Goal: Task Accomplishment & Management: Use online tool/utility

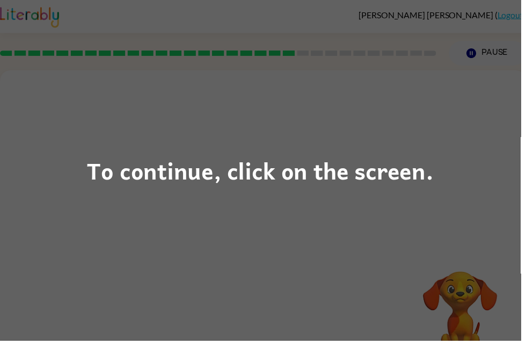
click at [426, 161] on div "To continue, click on the screen." at bounding box center [263, 172] width 350 height 37
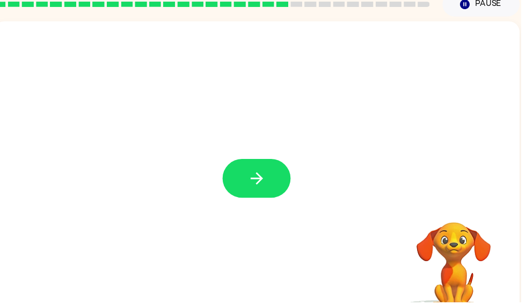
scroll to position [49, 0]
click at [253, 196] on button "button" at bounding box center [259, 180] width 69 height 39
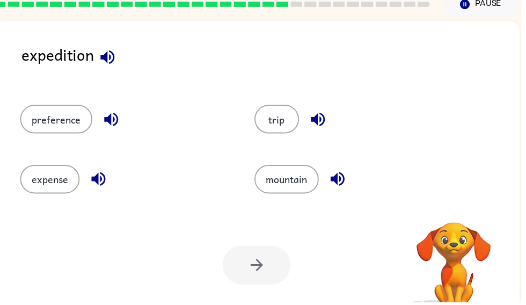
click at [102, 67] on icon "button" at bounding box center [108, 57] width 19 height 19
click at [107, 59] on icon "button" at bounding box center [109, 57] width 14 height 14
click at [348, 180] on icon "button" at bounding box center [341, 181] width 14 height 14
click at [90, 181] on icon "button" at bounding box center [99, 180] width 19 height 19
click at [41, 185] on button "expense" at bounding box center [50, 180] width 60 height 29
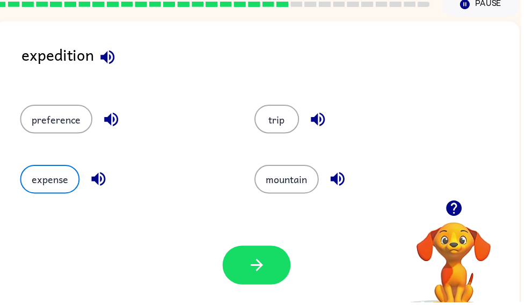
click at [262, 278] on button "button" at bounding box center [259, 267] width 69 height 39
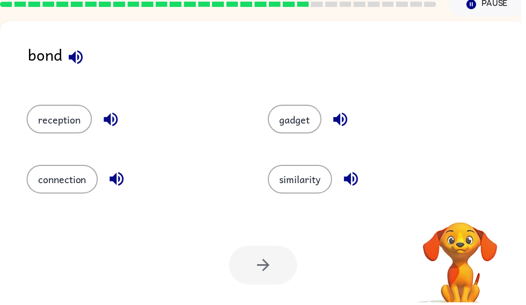
scroll to position [0, 0]
click at [69, 62] on icon "button" at bounding box center [76, 57] width 19 height 19
click at [344, 125] on icon "button" at bounding box center [344, 121] width 14 height 14
click at [114, 121] on icon "button" at bounding box center [112, 121] width 14 height 14
click at [121, 189] on icon "button" at bounding box center [117, 180] width 19 height 19
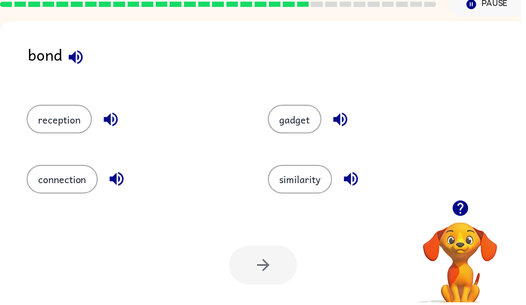
click at [358, 180] on icon "button" at bounding box center [354, 181] width 14 height 14
click at [60, 179] on button "connection" at bounding box center [63, 180] width 72 height 29
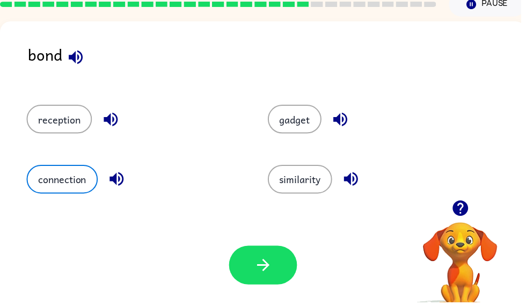
click at [295, 262] on button "button" at bounding box center [265, 267] width 69 height 39
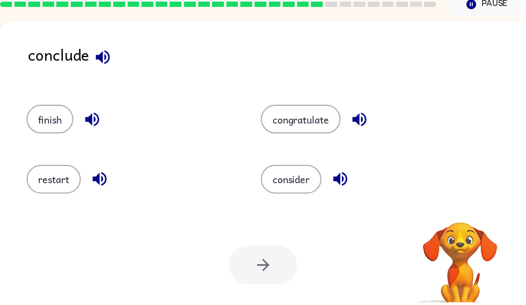
click at [28, 141] on div "finish" at bounding box center [124, 115] width 237 height 60
click at [101, 63] on icon "button" at bounding box center [104, 57] width 19 height 19
click at [87, 120] on icon "button" at bounding box center [93, 121] width 14 height 14
click at [105, 183] on icon "button" at bounding box center [100, 180] width 19 height 19
click at [364, 119] on icon "button" at bounding box center [363, 121] width 14 height 14
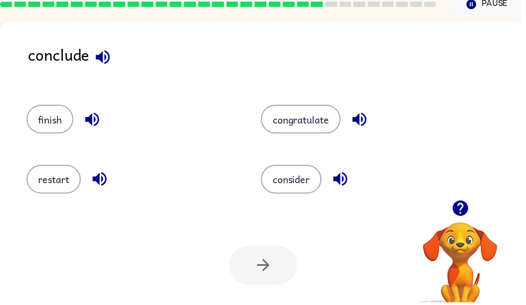
click at [339, 185] on icon "button" at bounding box center [344, 180] width 19 height 19
click at [308, 182] on button "consider" at bounding box center [294, 180] width 61 height 29
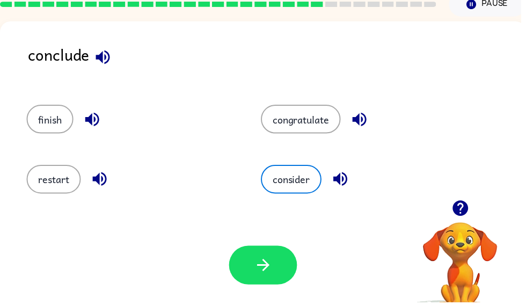
click at [270, 261] on icon "button" at bounding box center [266, 267] width 19 height 19
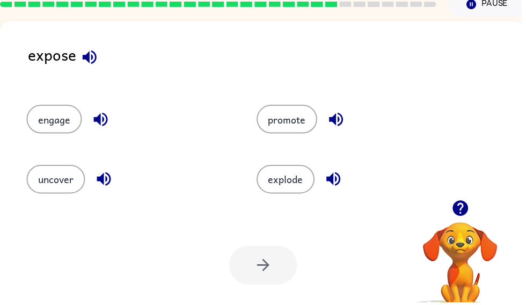
click at [98, 179] on icon "button" at bounding box center [105, 180] width 19 height 19
click at [97, 62] on icon "button" at bounding box center [90, 57] width 19 height 19
click at [329, 116] on button "button" at bounding box center [339, 120] width 27 height 27
click at [313, 121] on button "promote" at bounding box center [289, 120] width 61 height 29
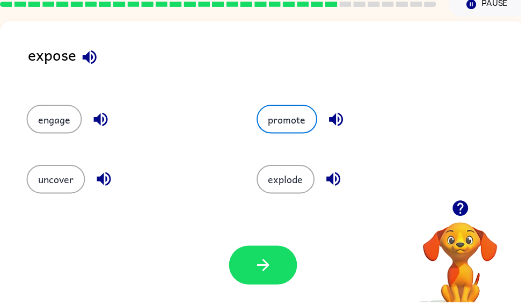
click at [269, 276] on icon "button" at bounding box center [266, 267] width 19 height 19
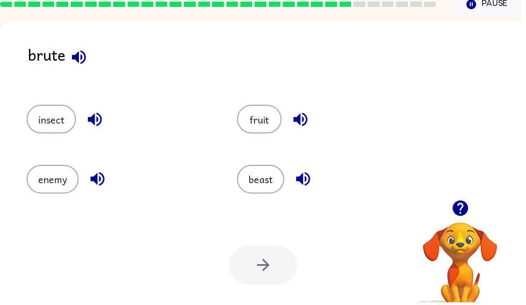
click at [88, 62] on icon "button" at bounding box center [79, 57] width 19 height 19
click at [95, 121] on icon "button" at bounding box center [96, 121] width 14 height 14
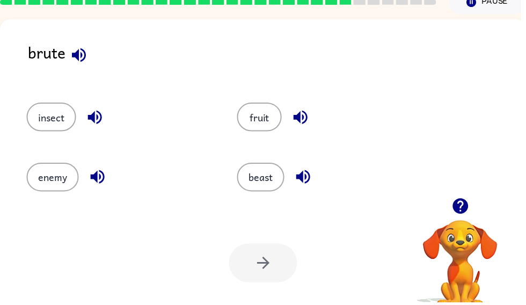
scroll to position [52, 0]
click at [265, 118] on button "fruit" at bounding box center [262, 118] width 45 height 29
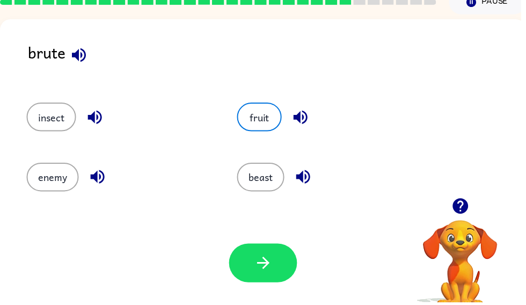
click at [258, 269] on icon "button" at bounding box center [266, 265] width 19 height 19
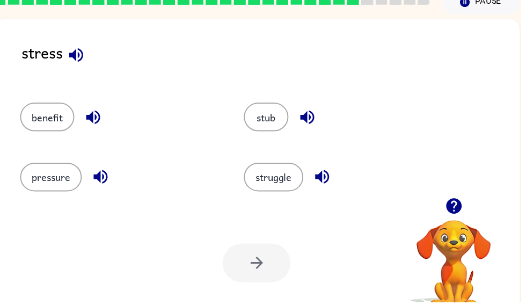
scroll to position [0, 6]
click at [80, 60] on icon "button" at bounding box center [77, 55] width 19 height 19
click at [98, 119] on icon "button" at bounding box center [94, 118] width 19 height 19
click at [103, 173] on icon "button" at bounding box center [101, 178] width 19 height 19
click at [63, 189] on button "pressure" at bounding box center [51, 178] width 62 height 29
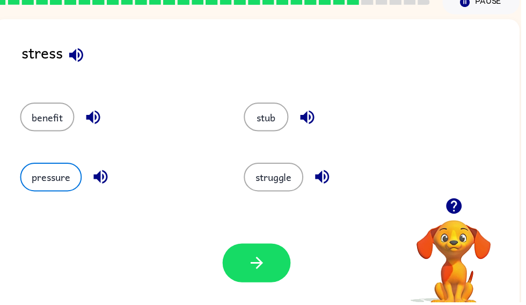
click at [270, 263] on button "button" at bounding box center [259, 265] width 69 height 39
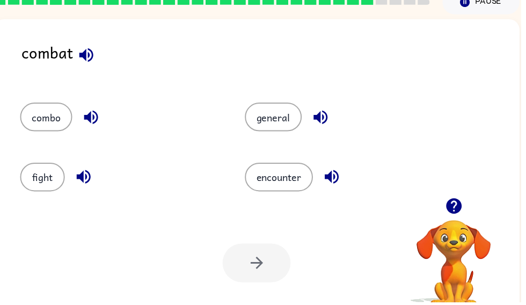
click at [95, 57] on icon "button" at bounding box center [87, 55] width 19 height 19
click at [89, 120] on icon "button" at bounding box center [92, 119] width 14 height 14
click at [45, 112] on button "combo" at bounding box center [46, 118] width 53 height 29
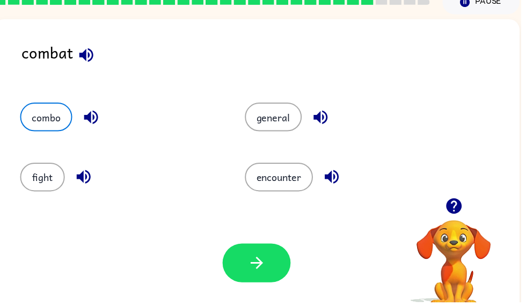
click at [270, 273] on button "button" at bounding box center [259, 265] width 69 height 39
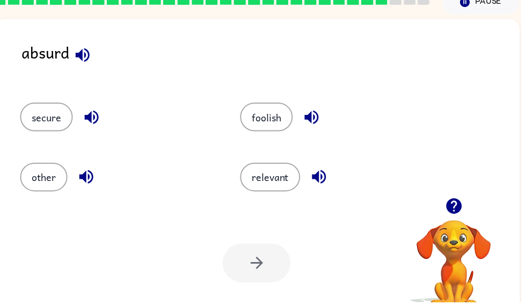
click at [252, 258] on div at bounding box center [259, 265] width 69 height 39
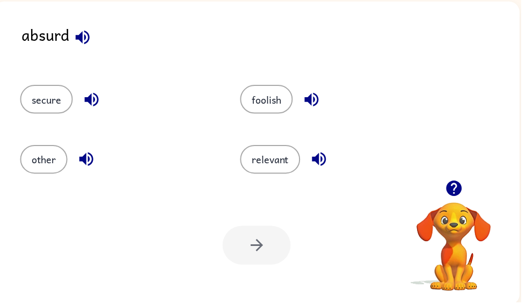
scroll to position [70, 0]
click at [289, 112] on button "foolish" at bounding box center [269, 99] width 53 height 29
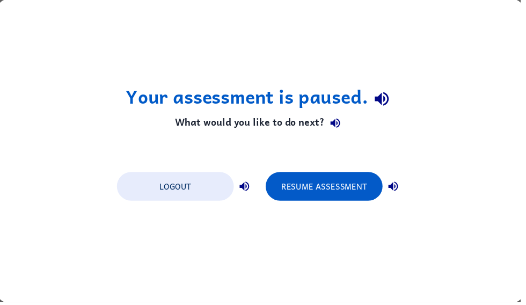
scroll to position [0, 0]
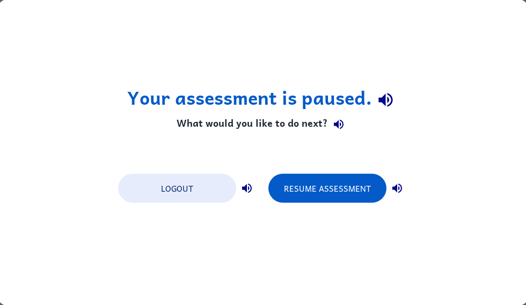
click at [346, 189] on button "Resume Assessment" at bounding box center [328, 188] width 118 height 29
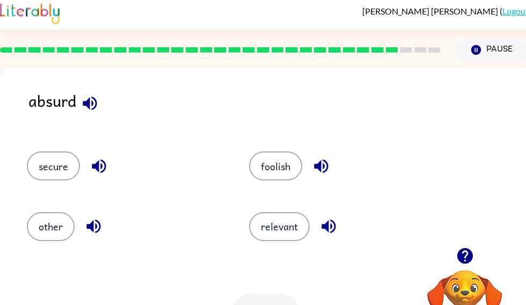
scroll to position [4, 0]
click at [294, 157] on button "foolish" at bounding box center [275, 165] width 53 height 29
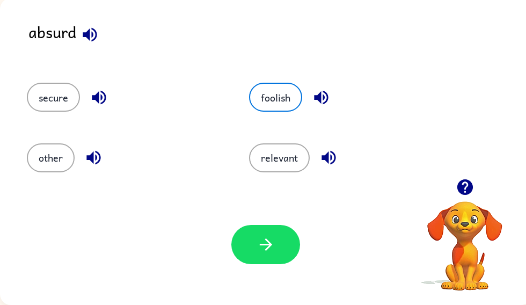
click at [267, 241] on icon "button" at bounding box center [265, 244] width 12 height 12
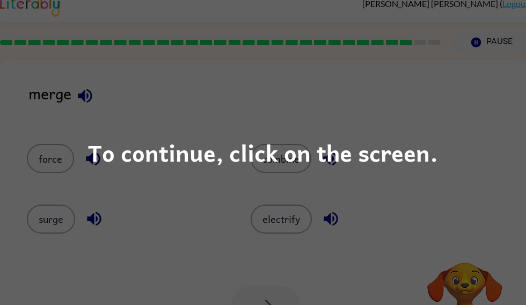
click at [393, 155] on div "To continue, click on the screen." at bounding box center [263, 152] width 350 height 37
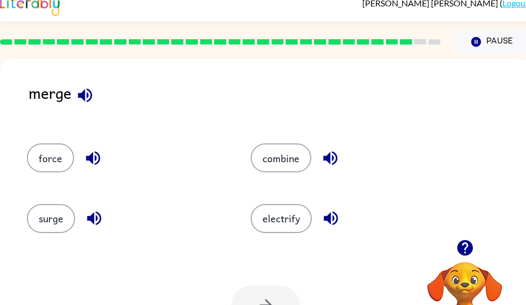
click at [55, 168] on button "force" at bounding box center [50, 157] width 47 height 29
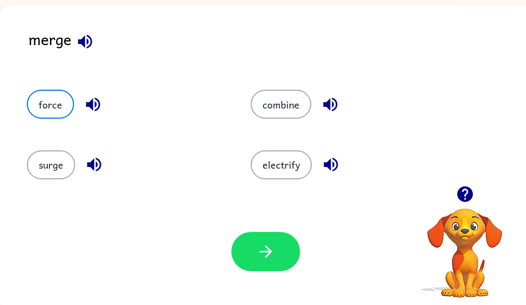
click at [270, 258] on icon "button" at bounding box center [266, 251] width 19 height 19
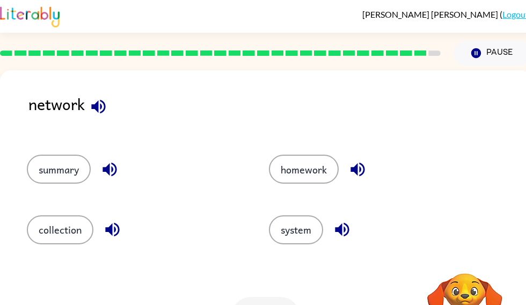
scroll to position [1, 0]
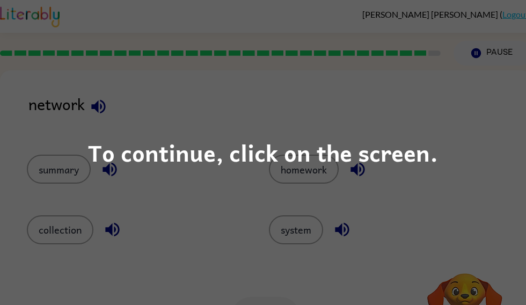
click at [424, 155] on div "To continue, click on the screen." at bounding box center [263, 152] width 350 height 37
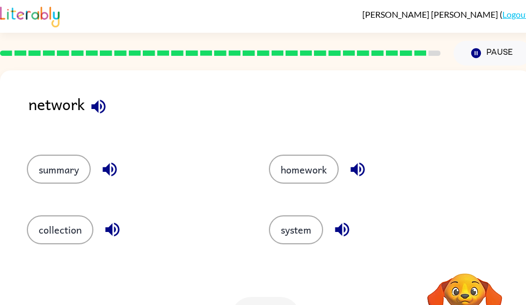
click at [51, 178] on button "summary" at bounding box center [59, 169] width 64 height 29
click at [80, 238] on button "collection" at bounding box center [60, 229] width 67 height 29
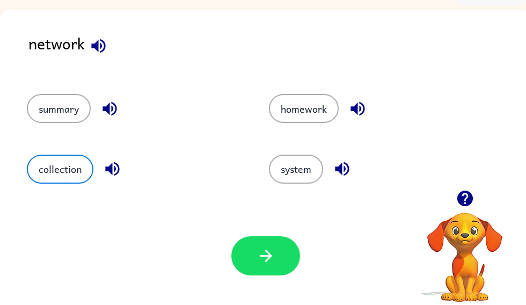
scroll to position [60, 0]
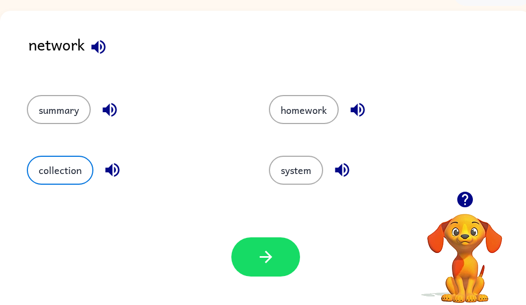
click at [274, 256] on icon "button" at bounding box center [266, 257] width 19 height 19
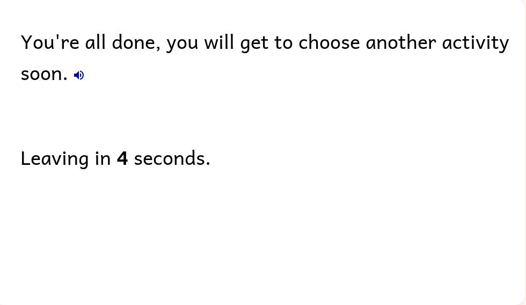
scroll to position [0, 6]
click at [81, 79] on icon "button" at bounding box center [79, 75] width 10 height 10
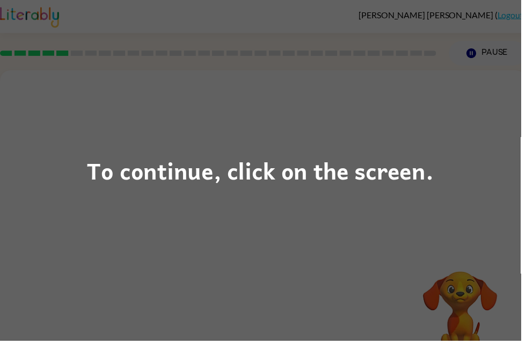
click at [474, 178] on div "To continue, click on the screen." at bounding box center [263, 172] width 526 height 344
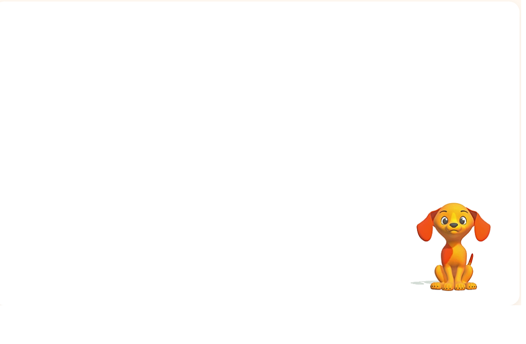
scroll to position [0, 6]
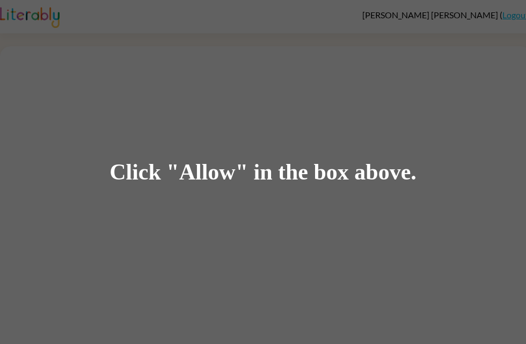
scroll to position [1, 0]
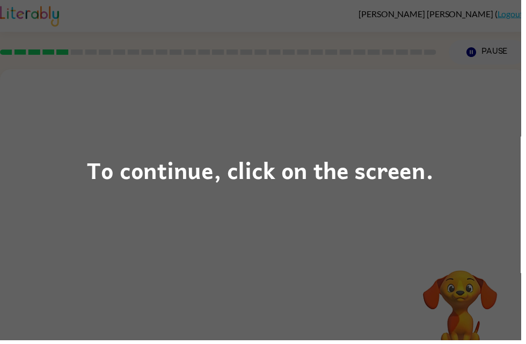
click at [28, 70] on div "To continue, click on the screen." at bounding box center [263, 172] width 526 height 344
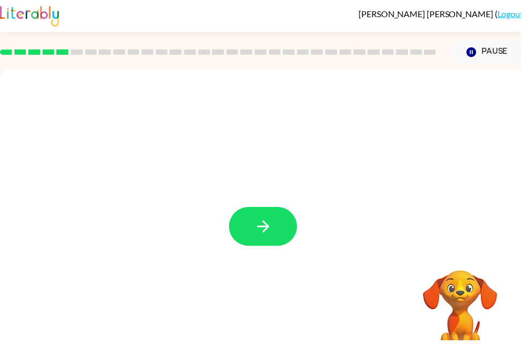
click at [270, 238] on icon "button" at bounding box center [266, 229] width 19 height 19
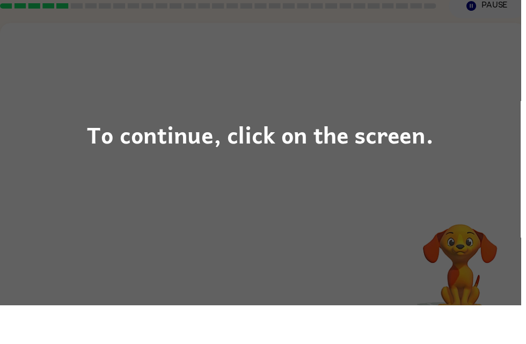
scroll to position [12, 0]
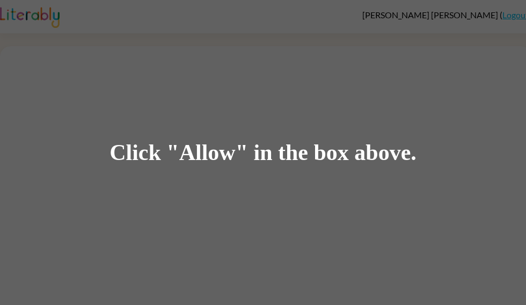
scroll to position [35, 0]
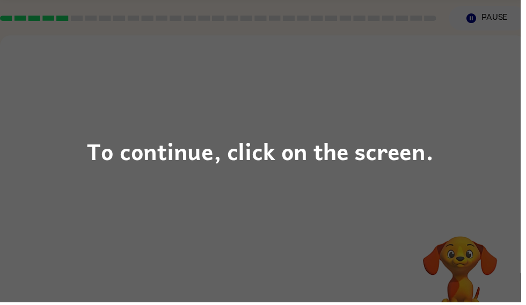
click at [262, 164] on div "To continue, click on the screen." at bounding box center [263, 152] width 350 height 37
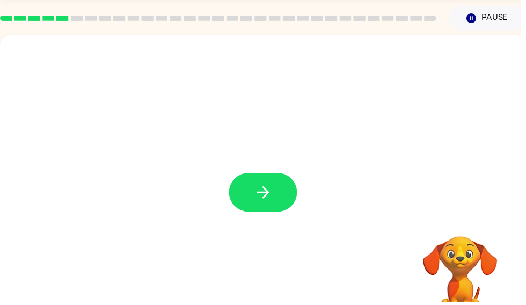
click at [323, 154] on div at bounding box center [266, 188] width 532 height 307
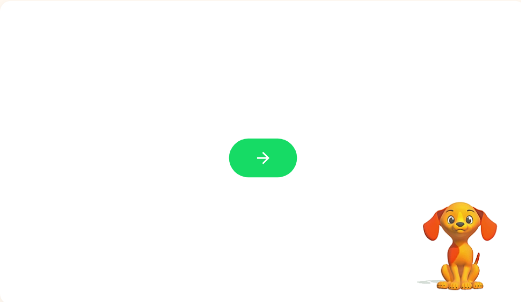
scroll to position [70, 0]
click at [257, 160] on icon "button" at bounding box center [266, 159] width 19 height 19
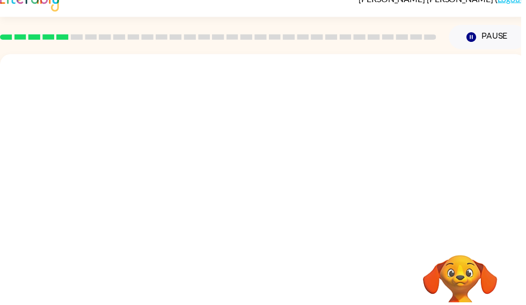
scroll to position [17, 0]
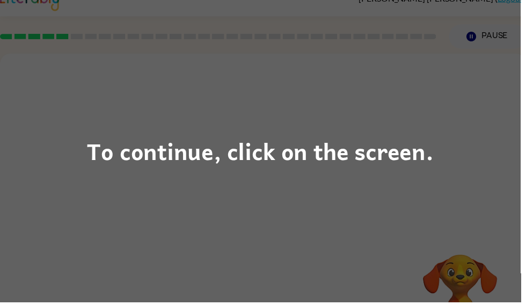
click at [385, 240] on div "To continue, click on the screen." at bounding box center [263, 152] width 526 height 305
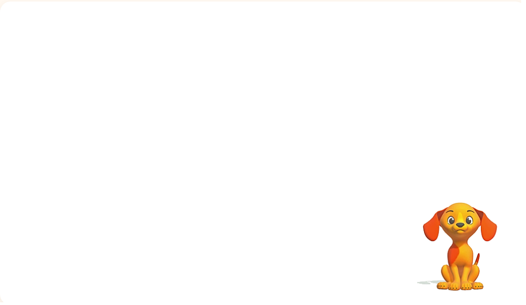
scroll to position [70, 0]
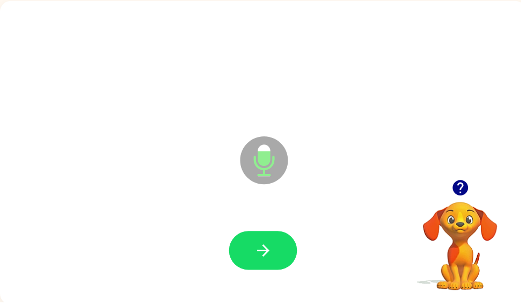
click at [458, 191] on icon "button" at bounding box center [465, 190] width 16 height 16
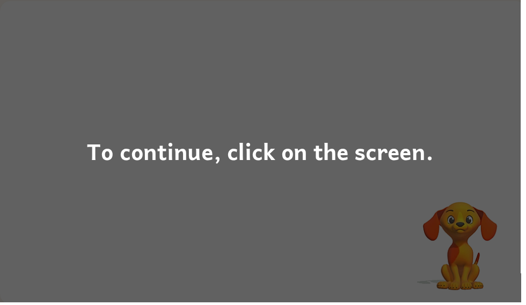
click at [426, 154] on div "To continue, click on the screen." at bounding box center [263, 152] width 350 height 37
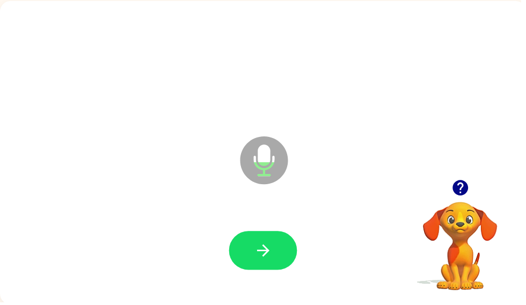
click at [284, 253] on button "button" at bounding box center [265, 253] width 69 height 39
click at [267, 279] on div at bounding box center [266, 253] width 510 height 88
click at [262, 256] on icon "button" at bounding box center [266, 253] width 19 height 19
click at [267, 244] on icon "button" at bounding box center [266, 253] width 19 height 19
click at [273, 259] on icon "button" at bounding box center [266, 253] width 19 height 19
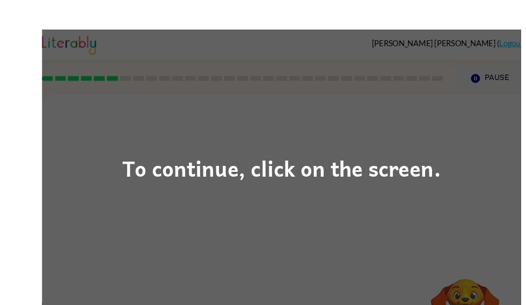
scroll to position [14, 0]
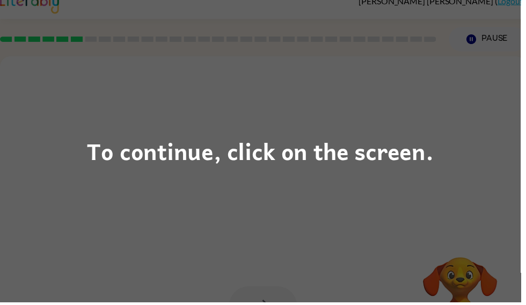
click at [279, 165] on div "To continue, click on the screen." at bounding box center [263, 152] width 350 height 37
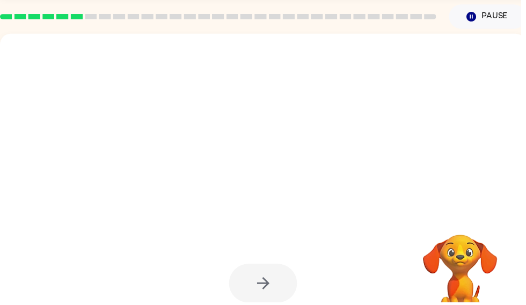
scroll to position [42, 0]
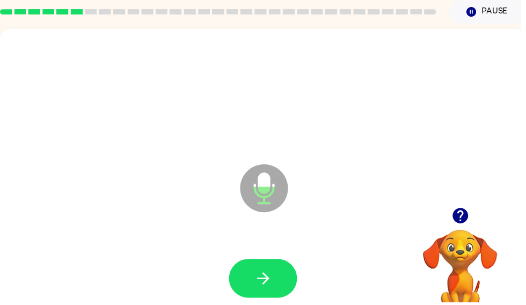
click at [260, 273] on icon "button" at bounding box center [266, 281] width 19 height 19
click at [476, 215] on button "button" at bounding box center [465, 217] width 27 height 27
click at [466, 222] on video "Your browser must support playing .mp4 files to use Literably. Please try using…" at bounding box center [464, 268] width 107 height 107
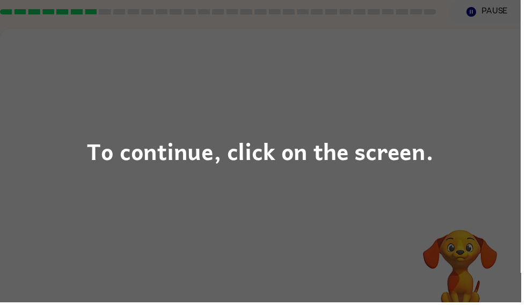
click at [317, 171] on div "To continue, click on the screen." at bounding box center [263, 152] width 350 height 37
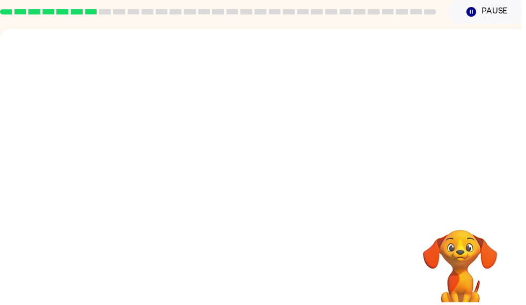
click at [328, 159] on div at bounding box center [266, 119] width 532 height 180
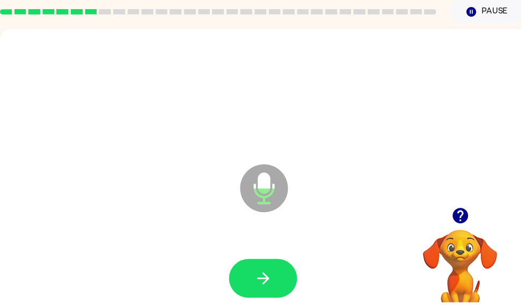
click at [467, 221] on icon "button" at bounding box center [465, 218] width 16 height 16
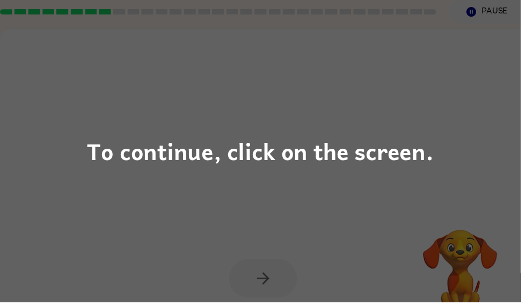
click at [321, 131] on div "To continue, click on the screen." at bounding box center [263, 152] width 526 height 305
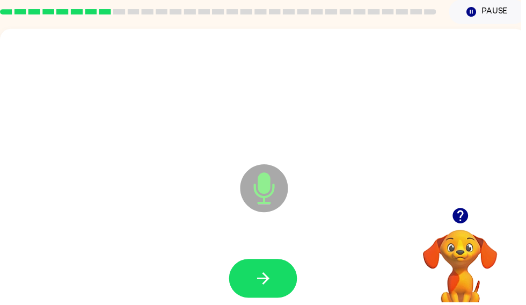
click at [466, 207] on button "button" at bounding box center [465, 217] width 27 height 27
click at [284, 281] on button "button" at bounding box center [265, 281] width 69 height 39
click at [266, 253] on div at bounding box center [266, 281] width 510 height 88
click at [255, 273] on button "button" at bounding box center [265, 281] width 69 height 39
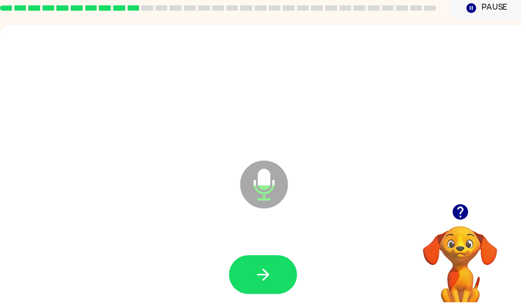
scroll to position [46, 0]
click at [283, 276] on button "button" at bounding box center [265, 277] width 69 height 39
click at [466, 218] on icon "button" at bounding box center [465, 214] width 16 height 16
click at [262, 269] on icon "button" at bounding box center [266, 277] width 19 height 19
click at [273, 267] on button "button" at bounding box center [265, 277] width 69 height 39
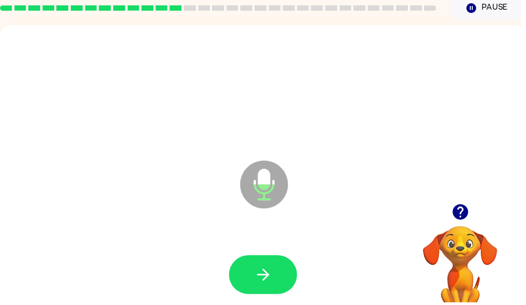
click at [274, 270] on icon "button" at bounding box center [266, 277] width 19 height 19
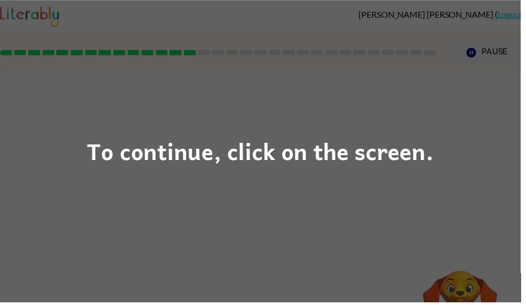
scroll to position [0, 0]
